Goal: Information Seeking & Learning: Understand process/instructions

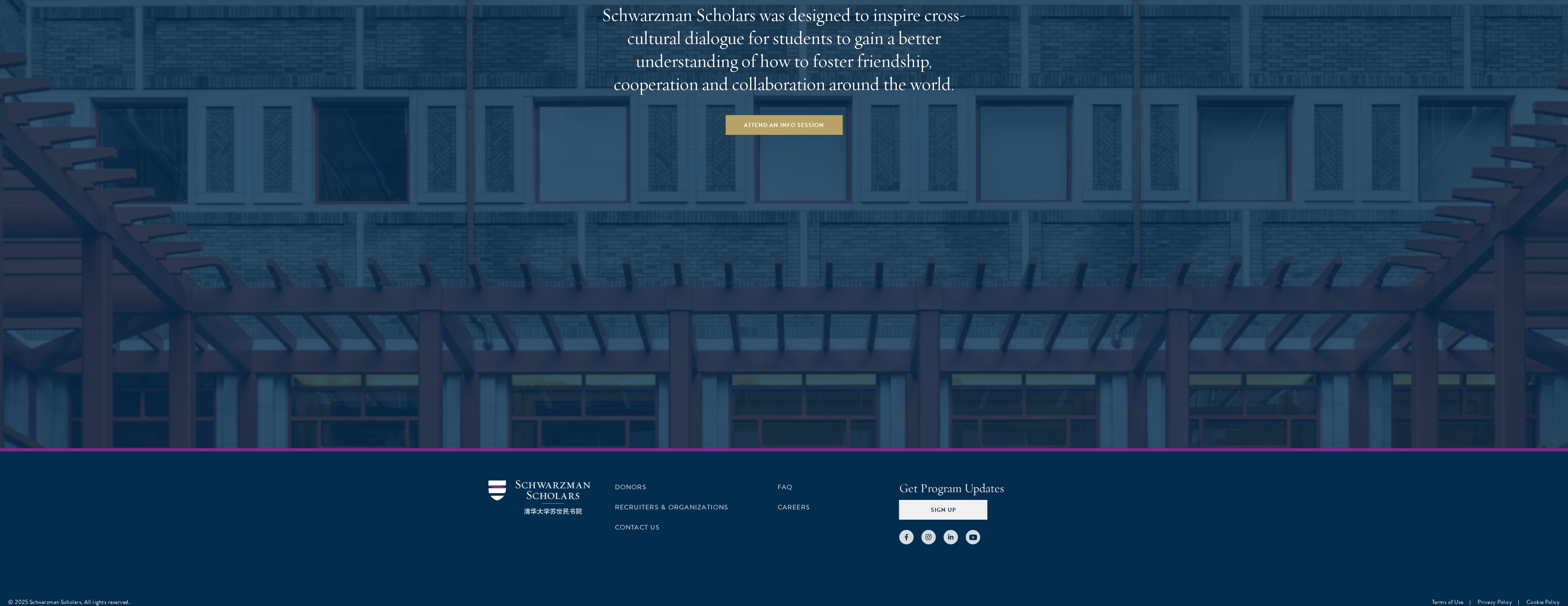
scroll to position [1528, 0]
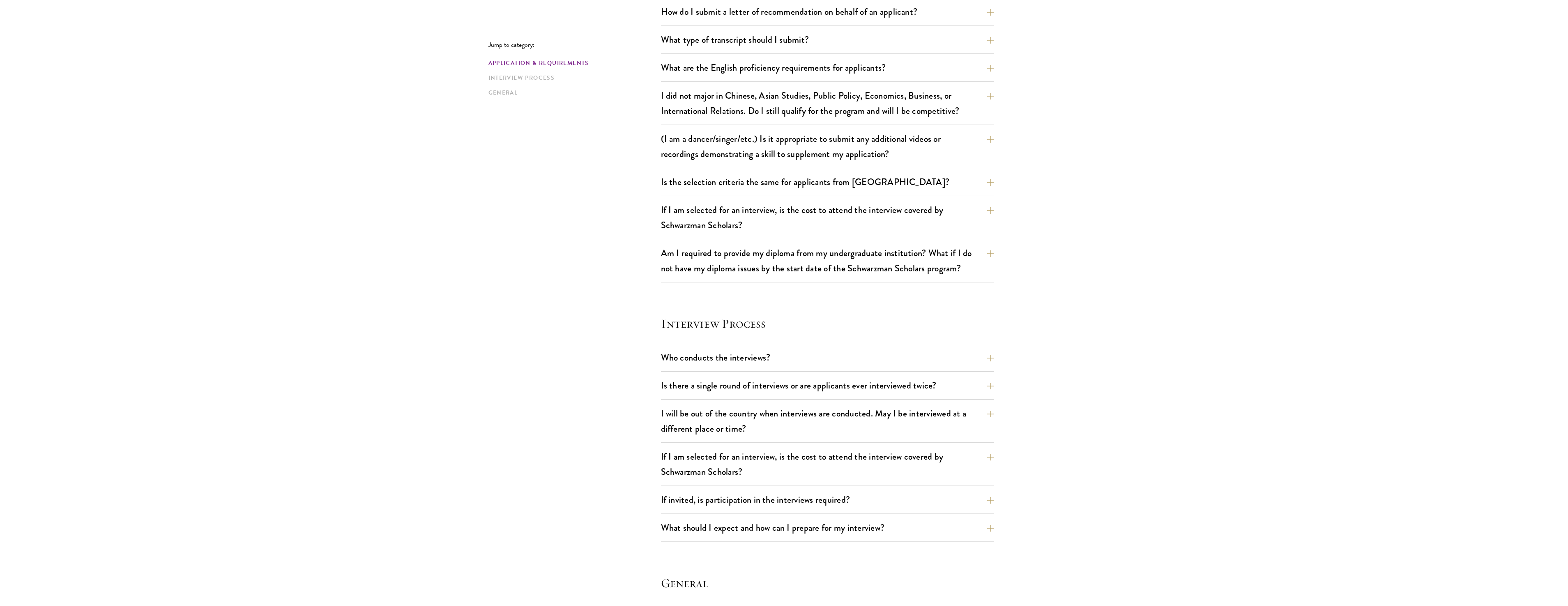
scroll to position [739, 0]
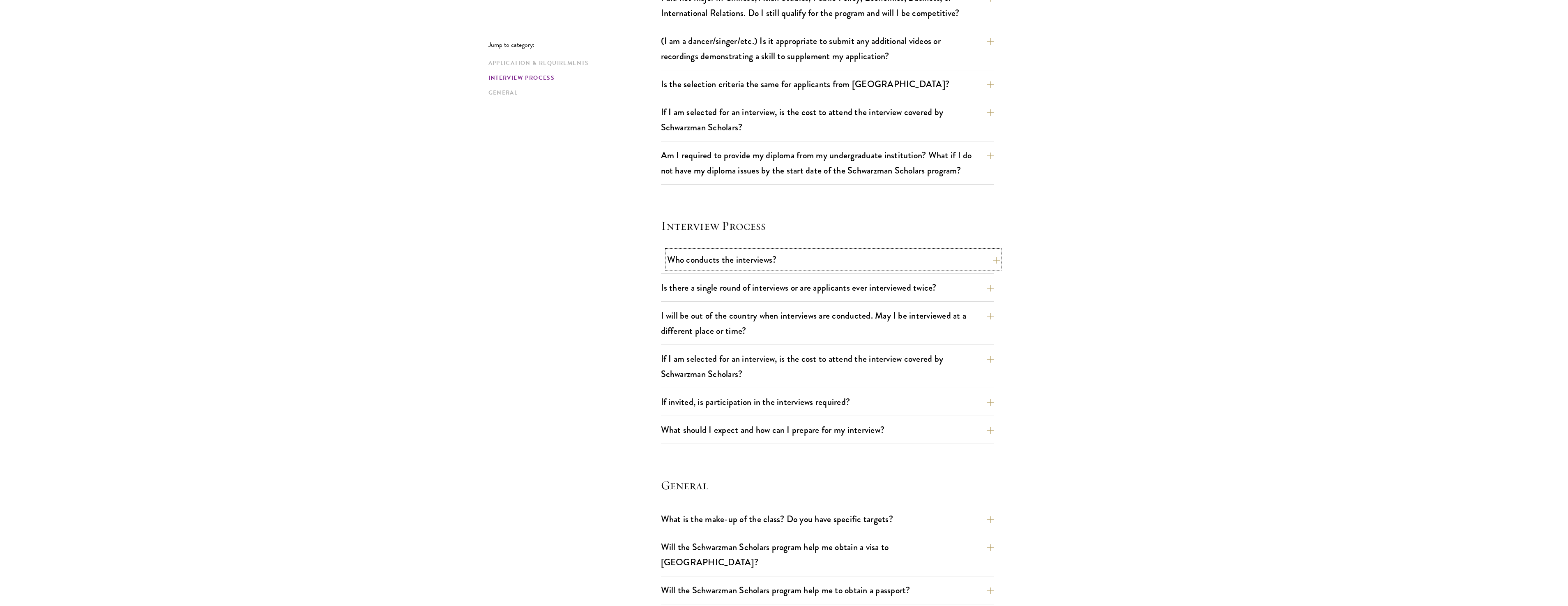
click at [704, 269] on button "Who conducts the interviews?" at bounding box center [833, 259] width 332 height 18
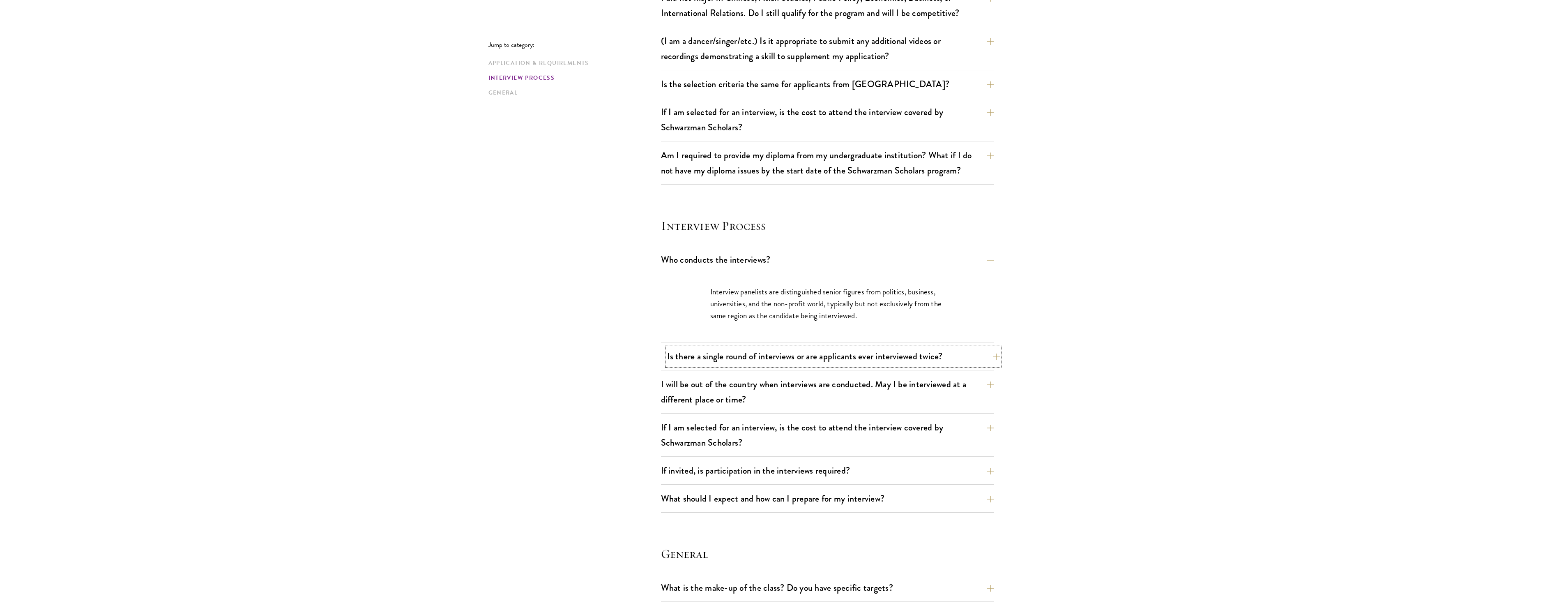
click at [720, 361] on button "Is there a single round of interviews or are applicants ever interviewed twice?" at bounding box center [833, 356] width 332 height 18
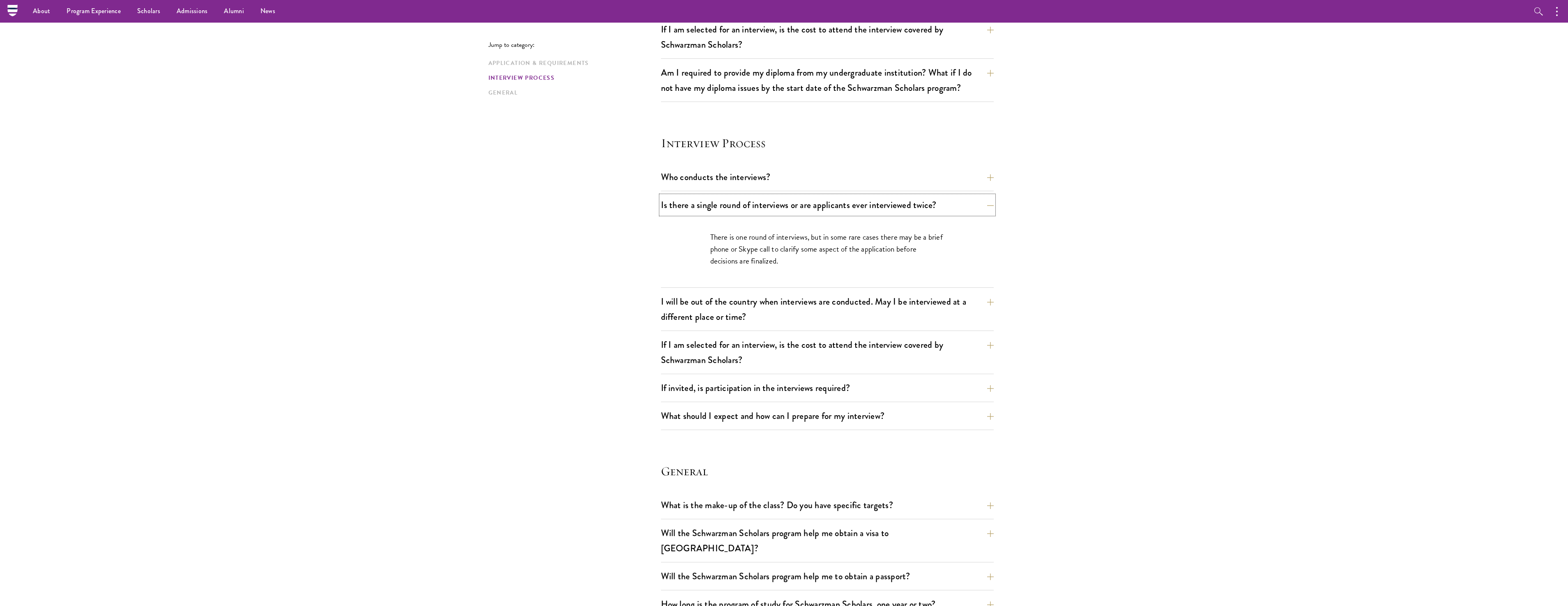
scroll to position [822, 0]
click at [786, 304] on button "I will be out of the country when interviews are conducted. May I be interviewe…" at bounding box center [833, 309] width 332 height 34
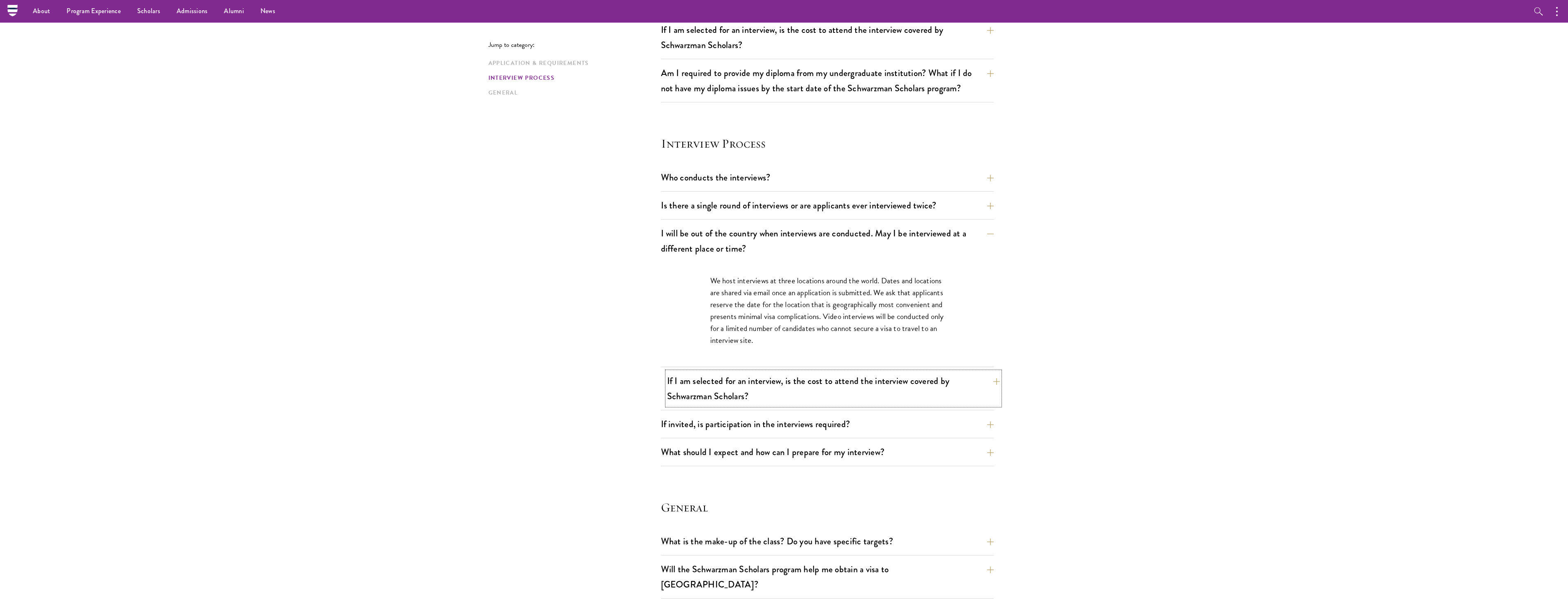
click at [714, 389] on button "If I am selected for an interview, is the cost to attend the interview covered …" at bounding box center [833, 388] width 332 height 34
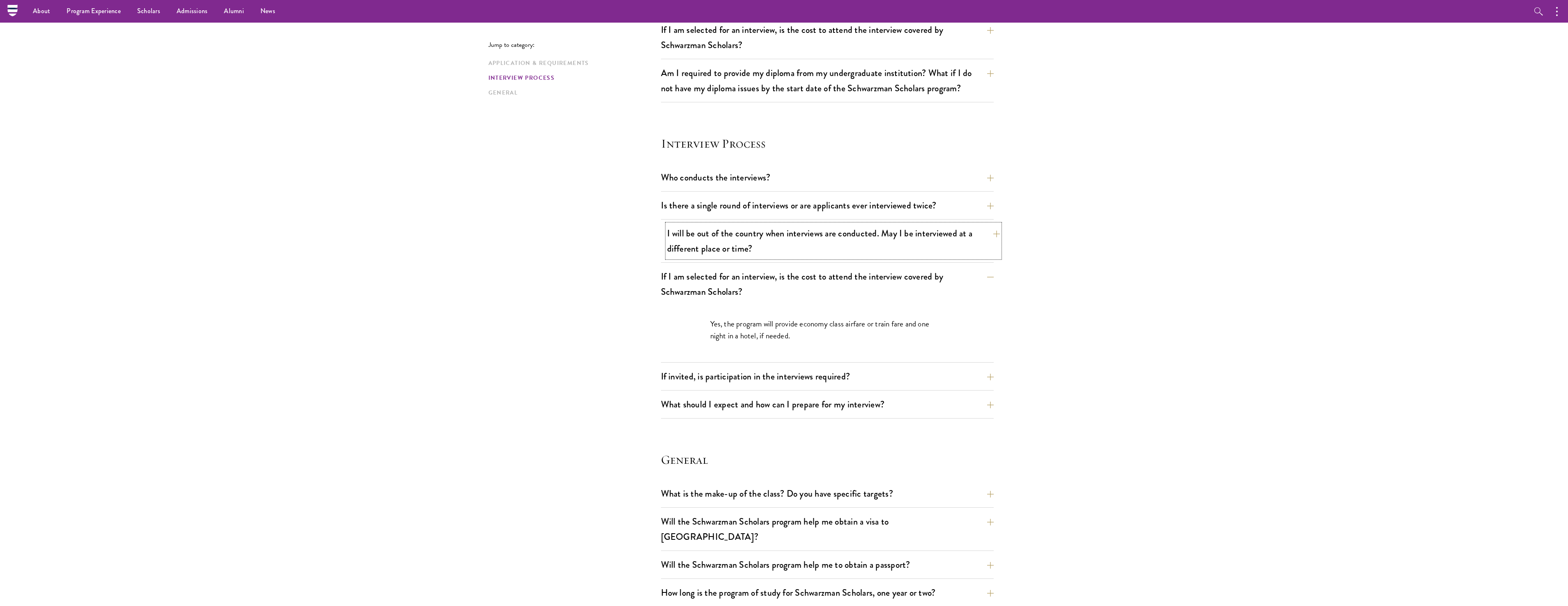
click at [701, 252] on button "I will be out of the country when interviews are conducted. May I be interviewe…" at bounding box center [833, 241] width 332 height 34
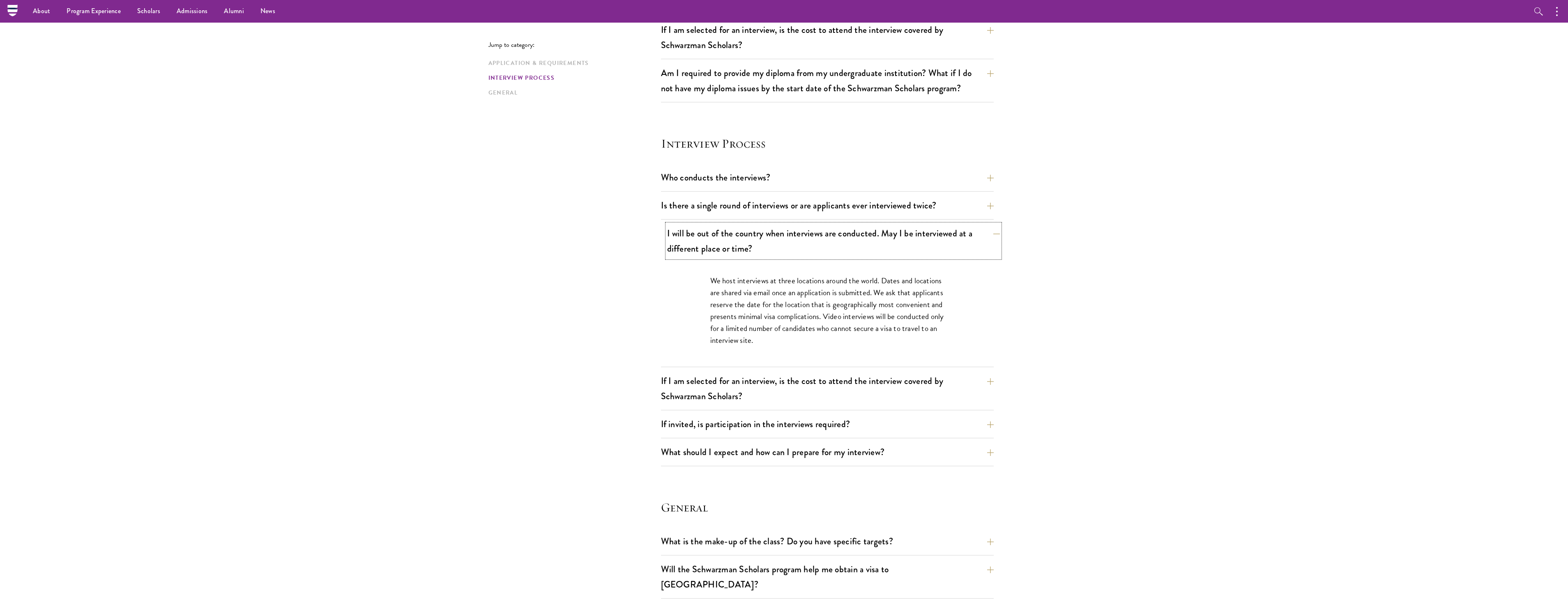
click at [698, 252] on button "I will be out of the country when interviews are conducted. May I be interviewe…" at bounding box center [833, 241] width 332 height 34
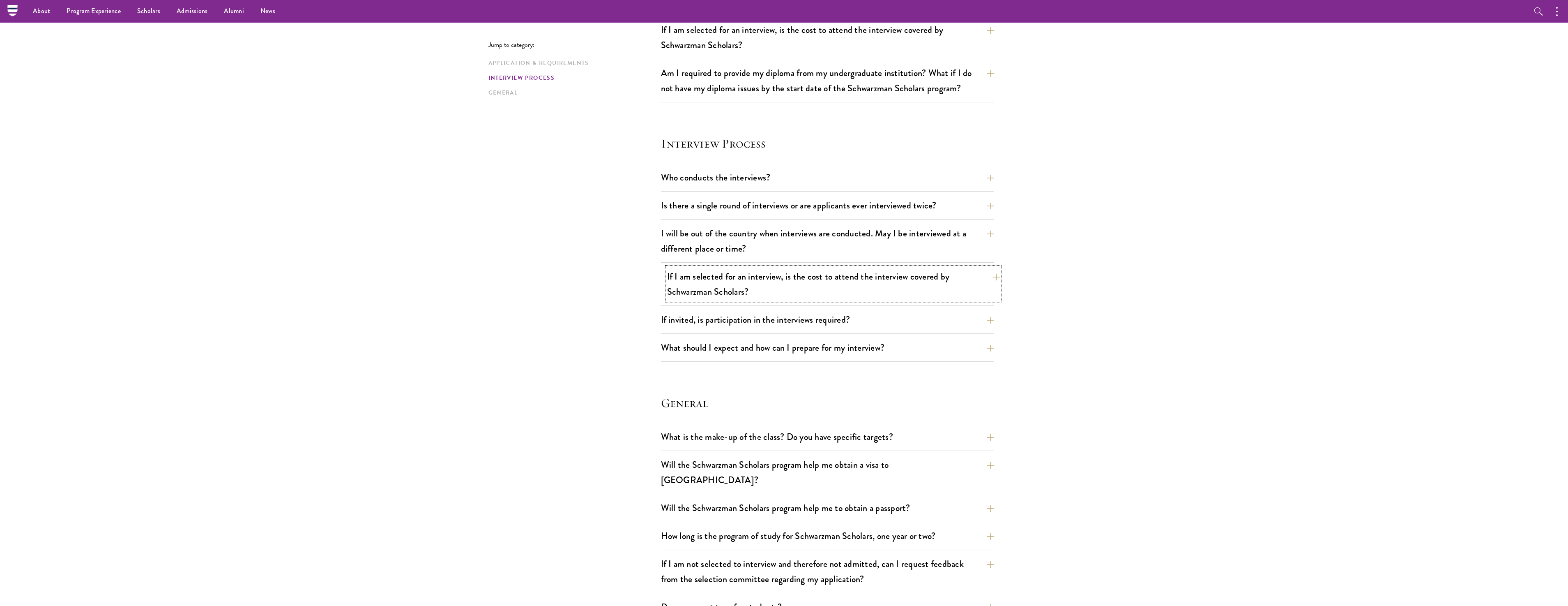
click at [701, 274] on button "If I am selected for an interview, is the cost to attend the interview covered …" at bounding box center [833, 283] width 332 height 34
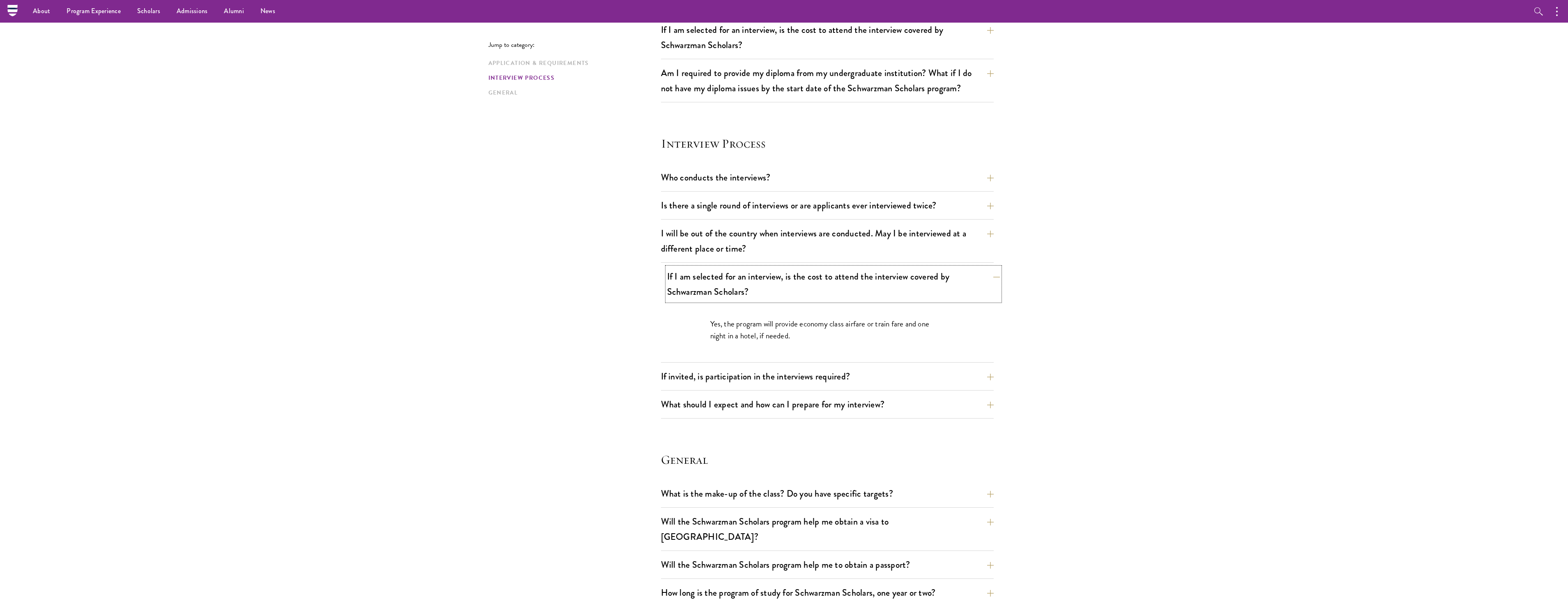
click at [701, 275] on button "If I am selected for an interview, is the cost to attend the interview covered …" at bounding box center [833, 283] width 332 height 34
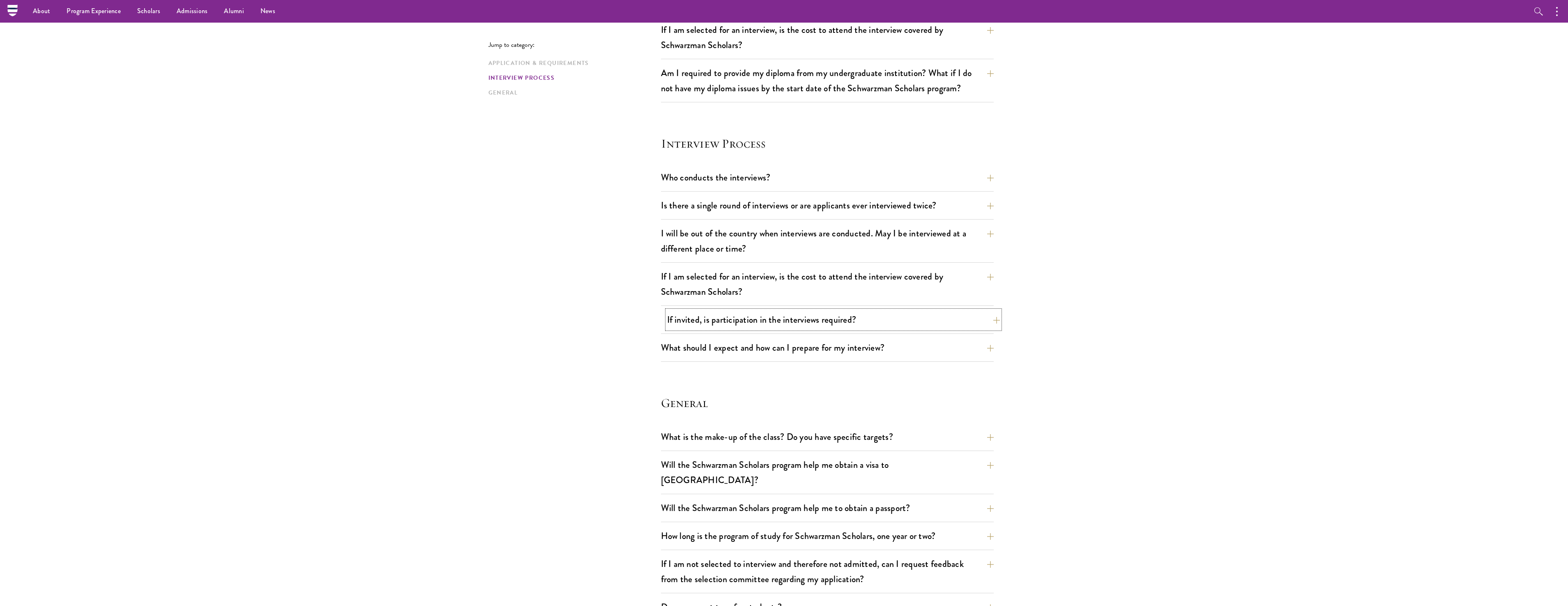
click at [687, 313] on button "If invited, is participation in the interviews required?" at bounding box center [833, 319] width 332 height 18
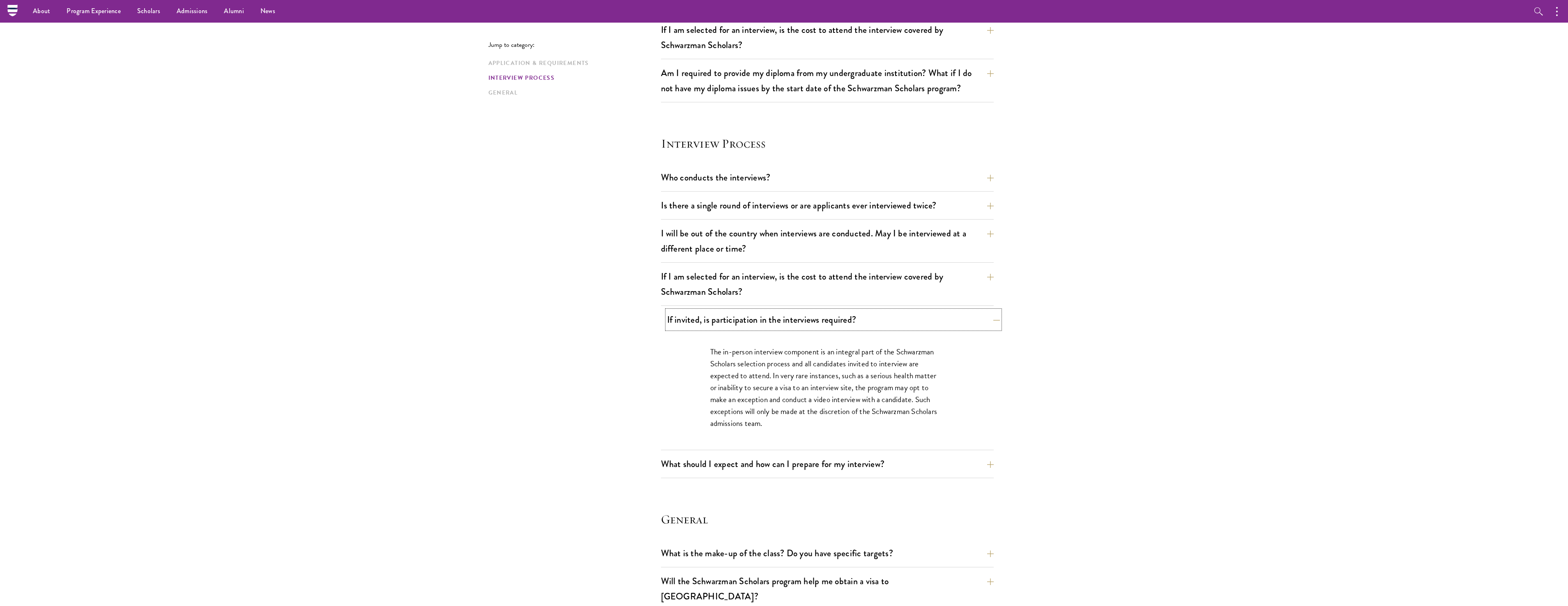
click at [687, 313] on button "If invited, is participation in the interviews required?" at bounding box center [833, 319] width 332 height 18
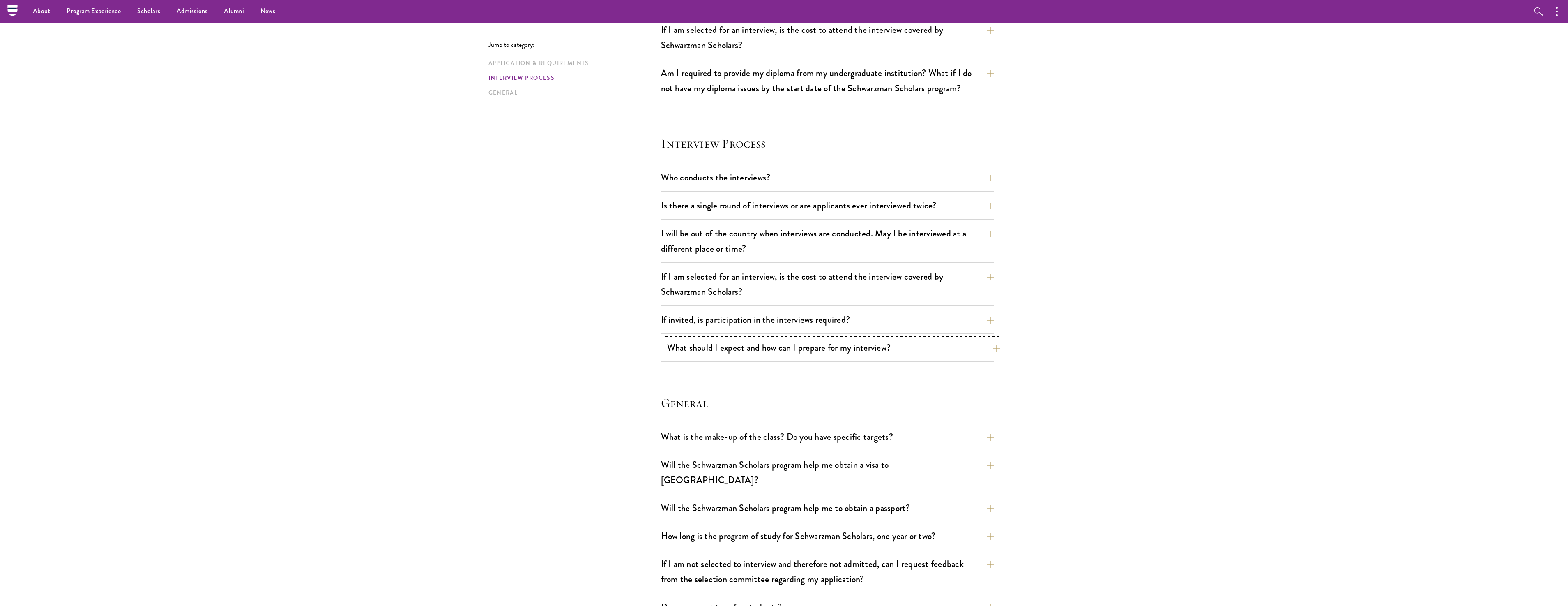
click at [706, 354] on button "What should I expect and how can I prepare for my interview?" at bounding box center [833, 347] width 332 height 18
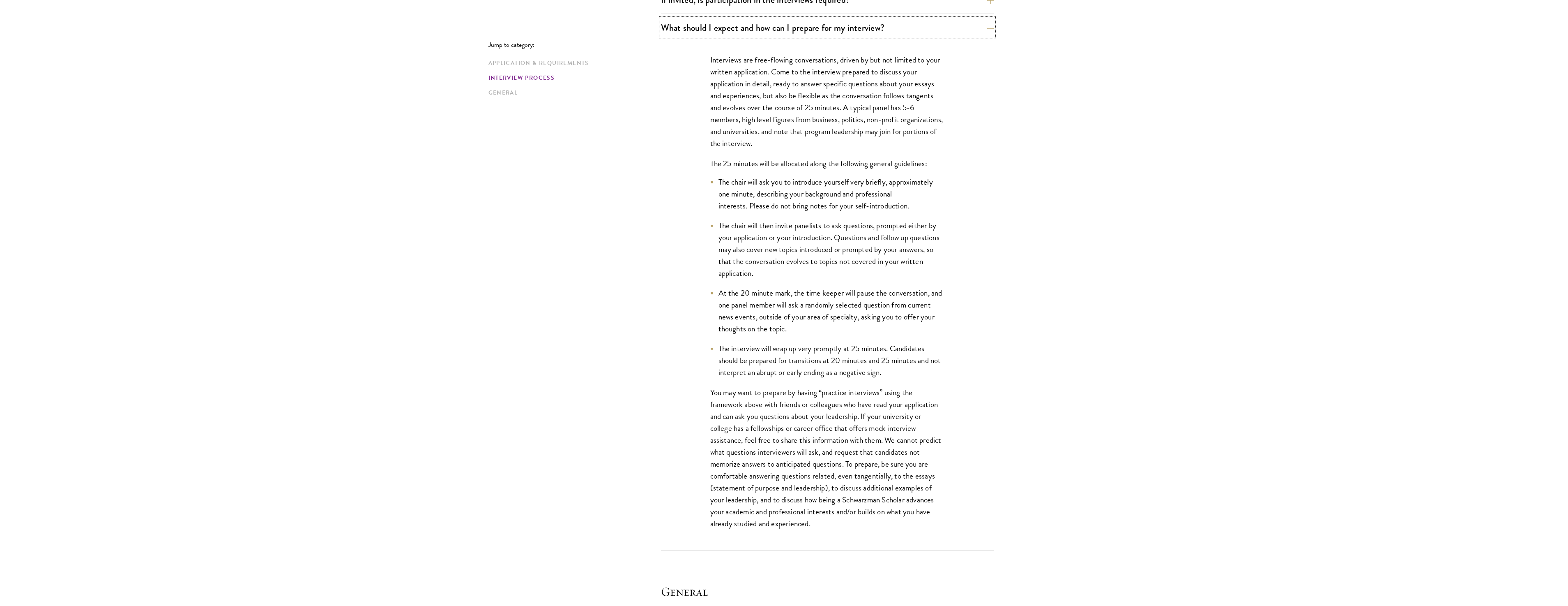
scroll to position [1150, 0]
